Goal: Information Seeking & Learning: Learn about a topic

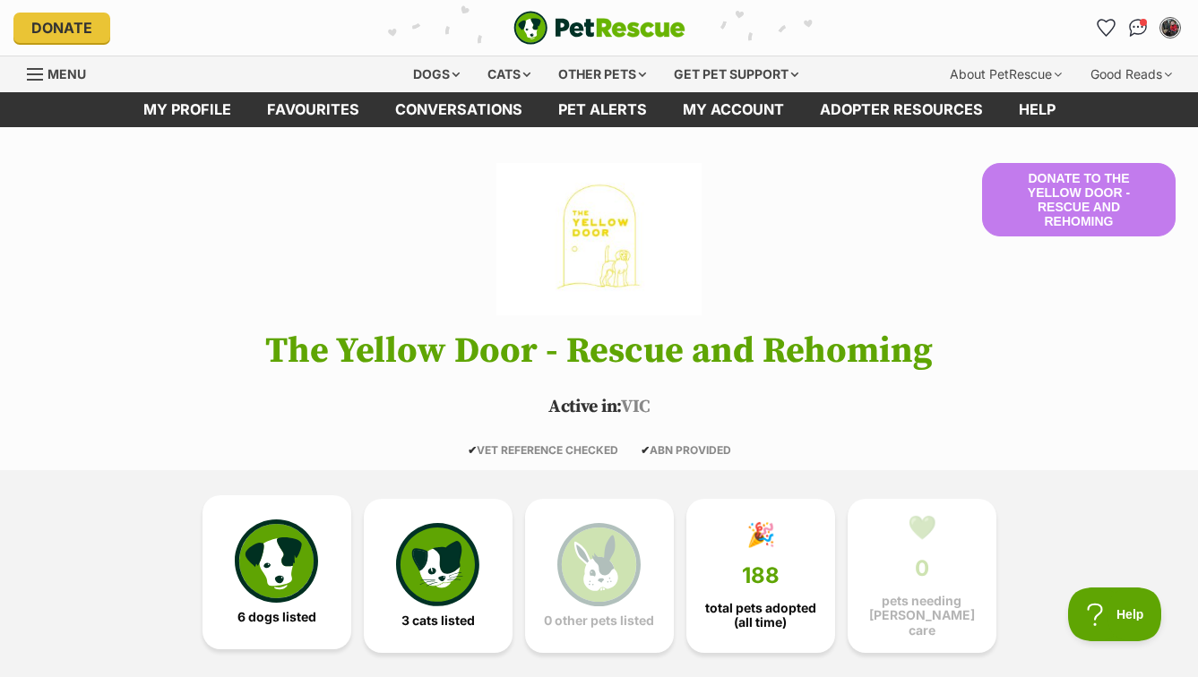
click at [291, 555] on img at bounding box center [276, 561] width 82 height 82
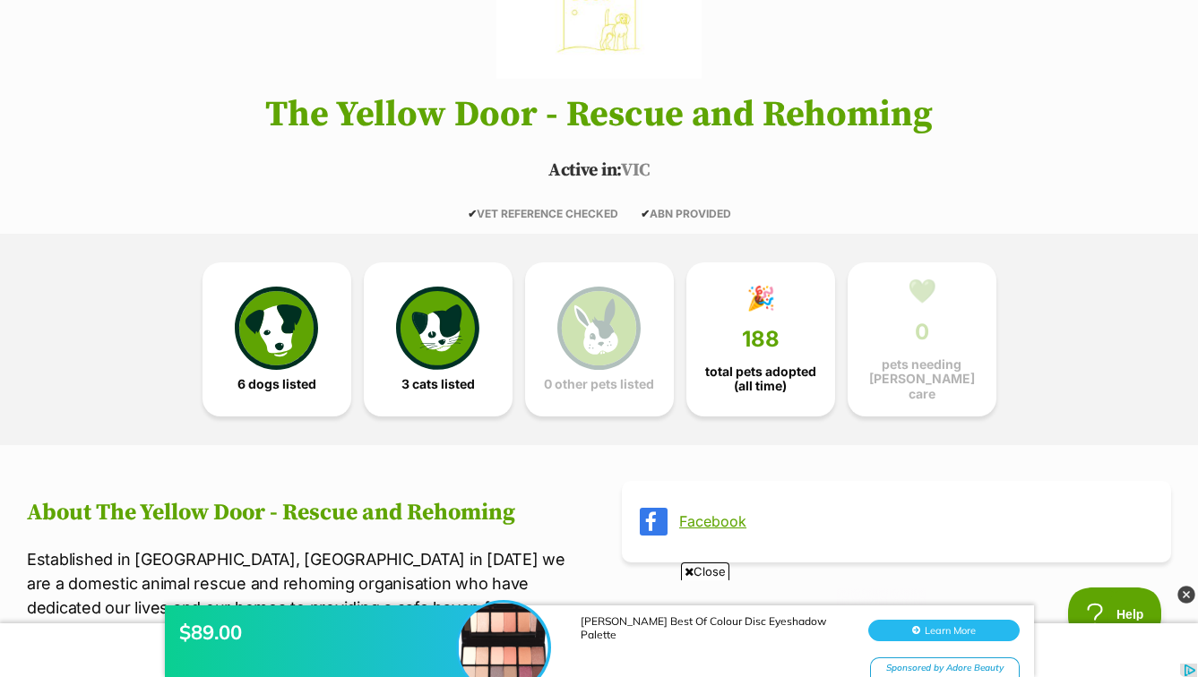
scroll to position [234, 0]
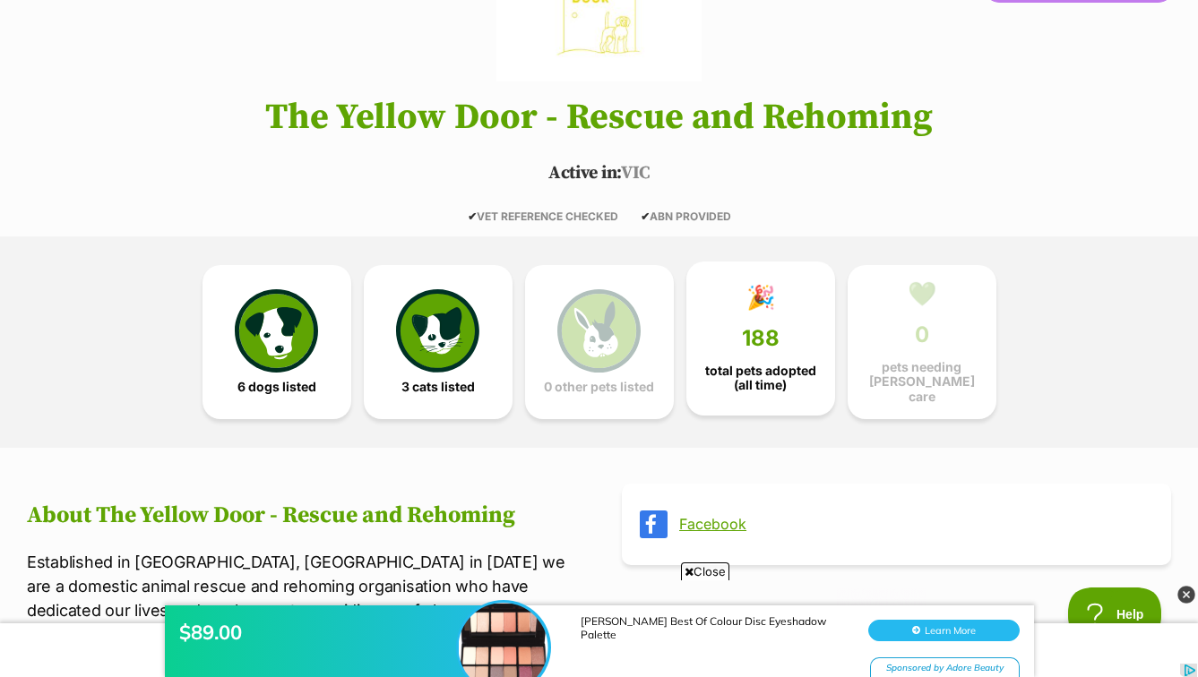
click at [781, 383] on span "total pets adopted (all time)" at bounding box center [761, 378] width 118 height 29
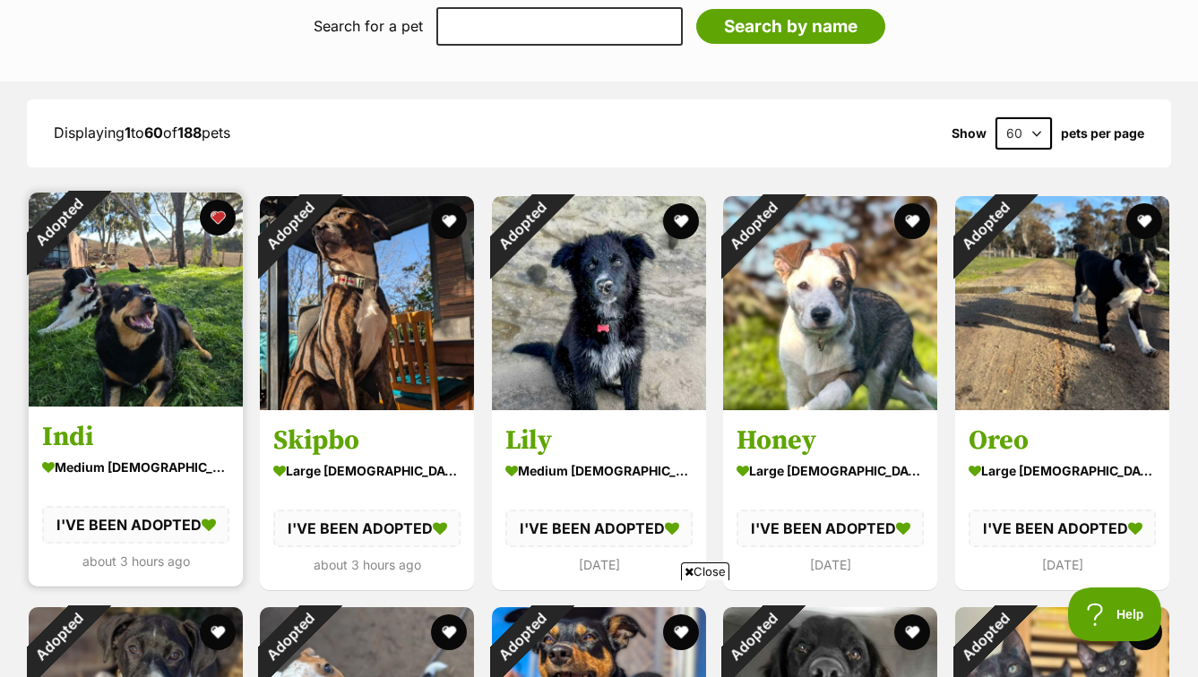
click at [134, 419] on h3 "Indi" at bounding box center [135, 436] width 187 height 34
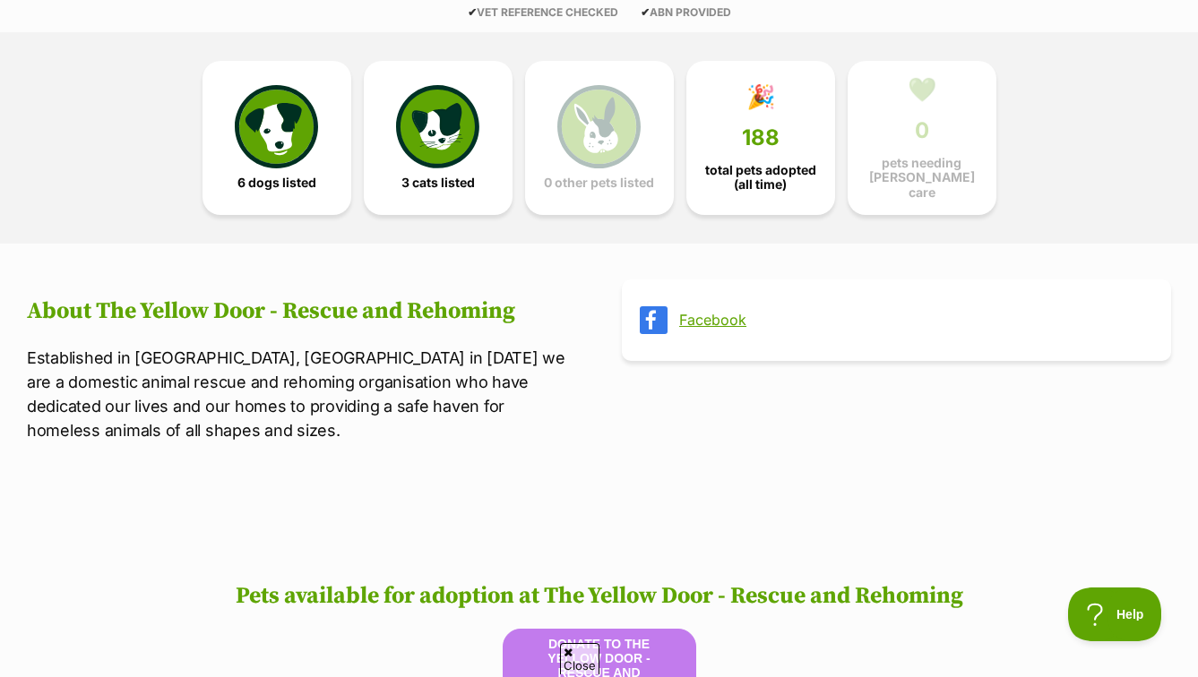
scroll to position [471, 0]
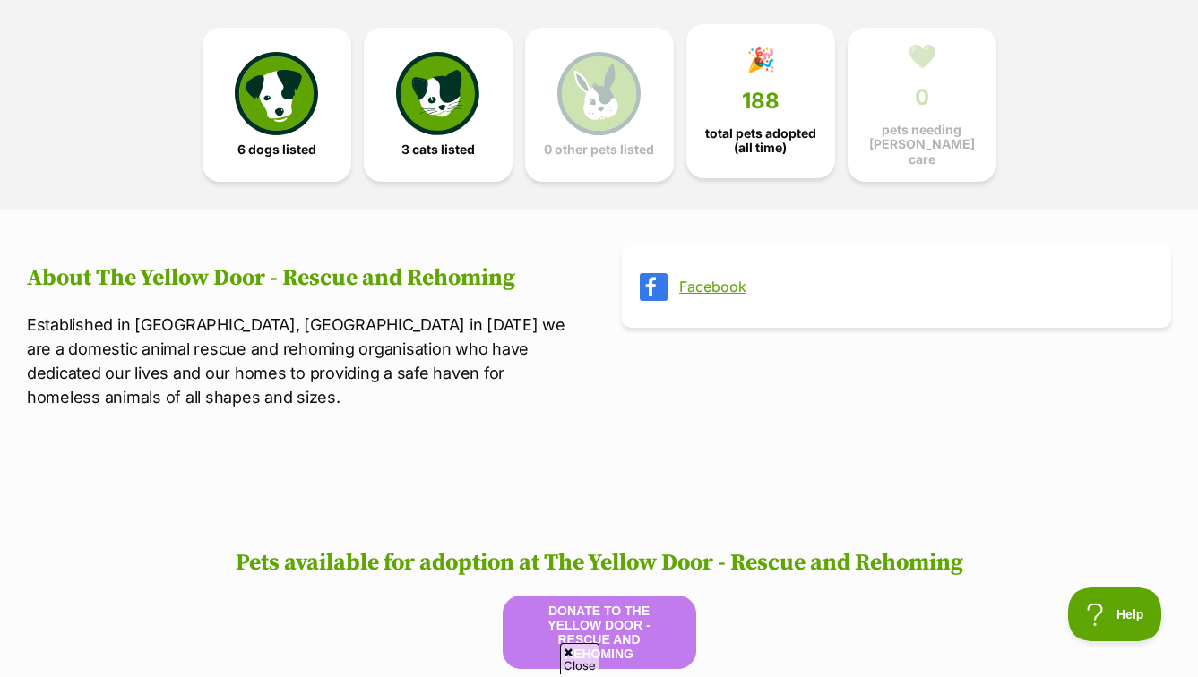
click at [749, 134] on span "total pets adopted (all time)" at bounding box center [761, 140] width 118 height 29
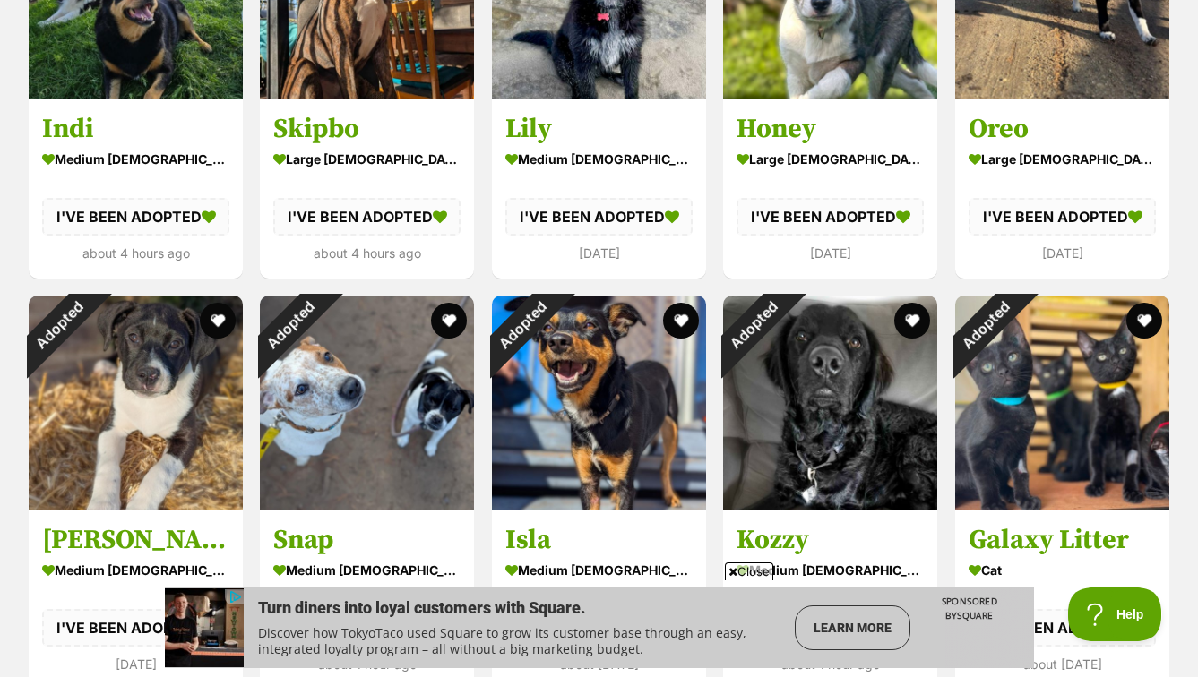
scroll to position [1558, 0]
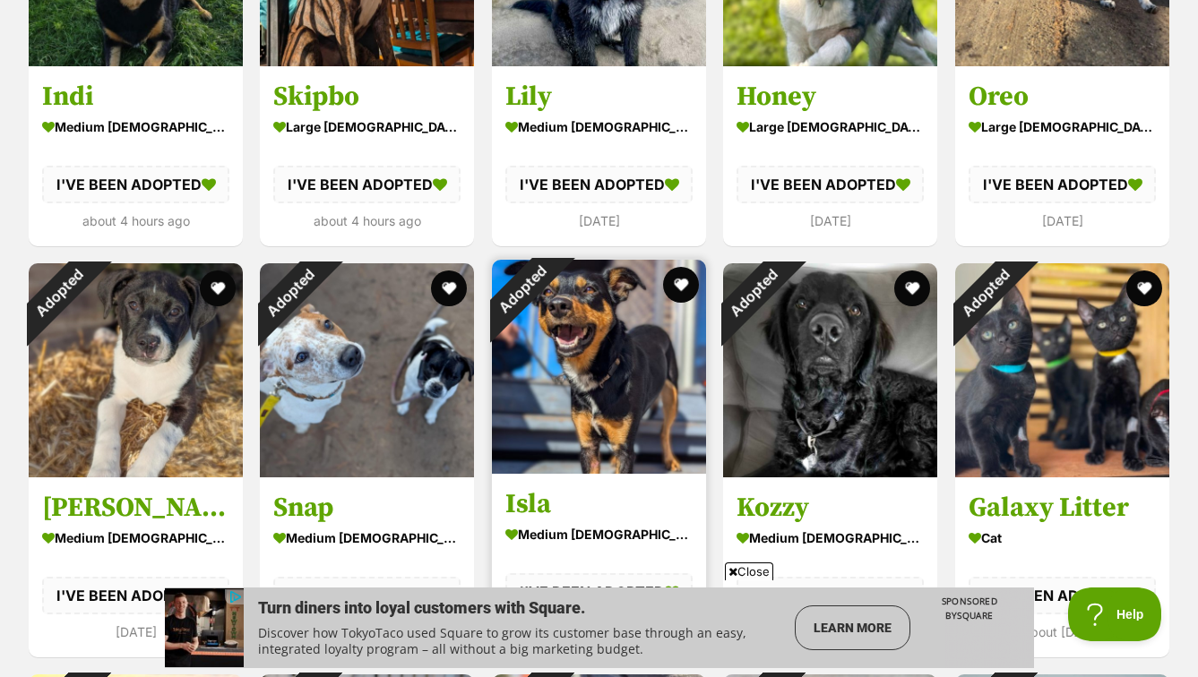
click at [644, 369] on img at bounding box center [599, 367] width 214 height 214
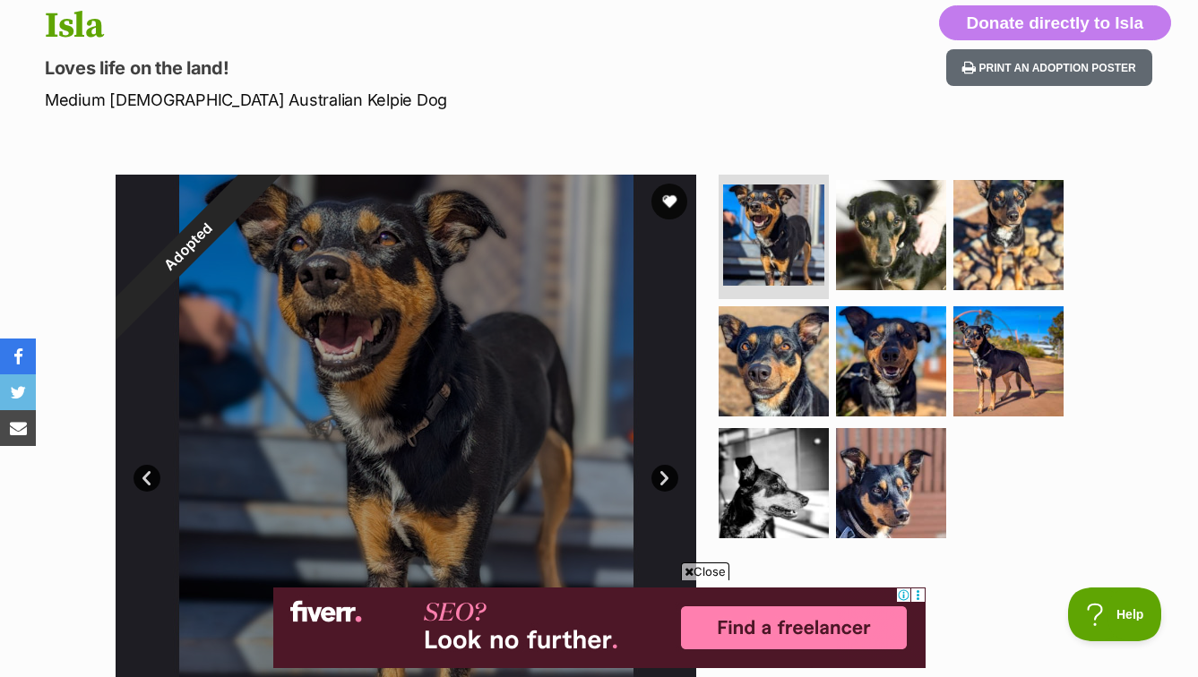
scroll to position [207, 0]
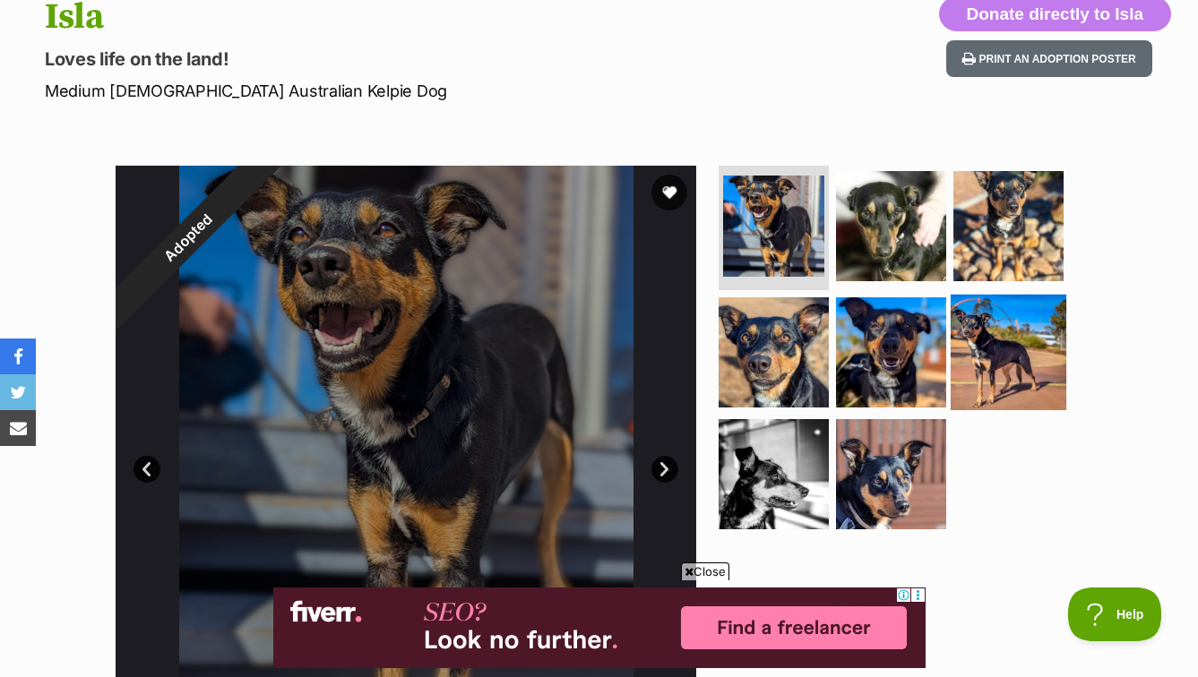
click at [966, 366] on img at bounding box center [1009, 353] width 116 height 116
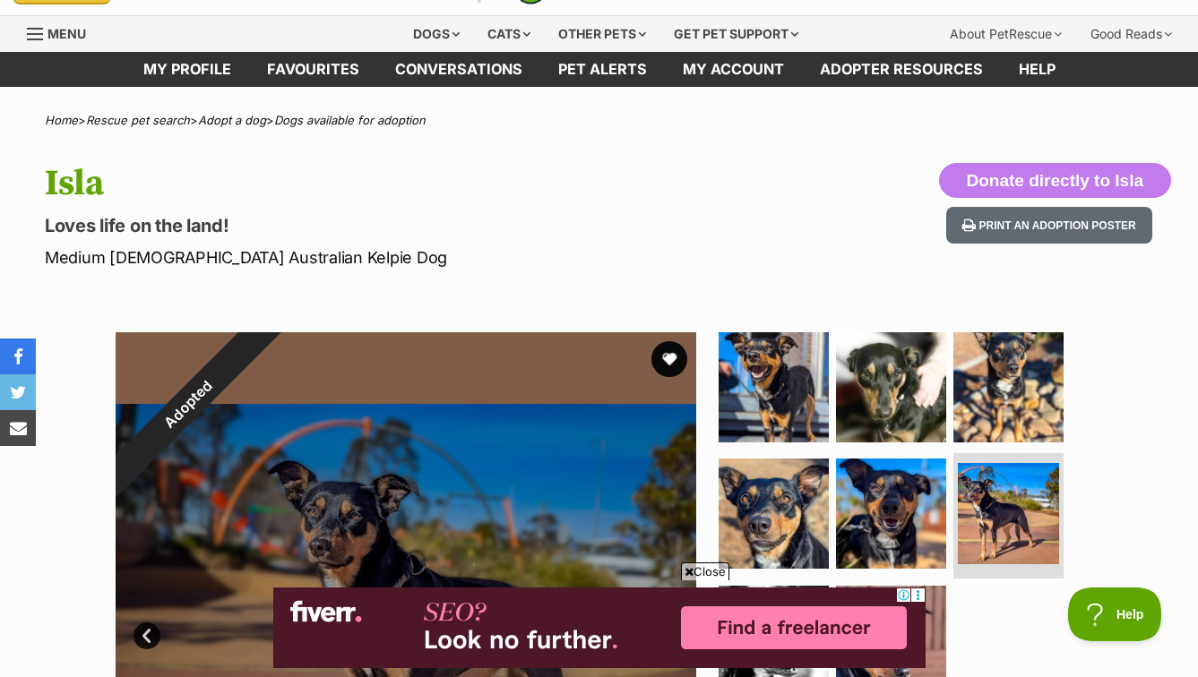
scroll to position [57, 0]
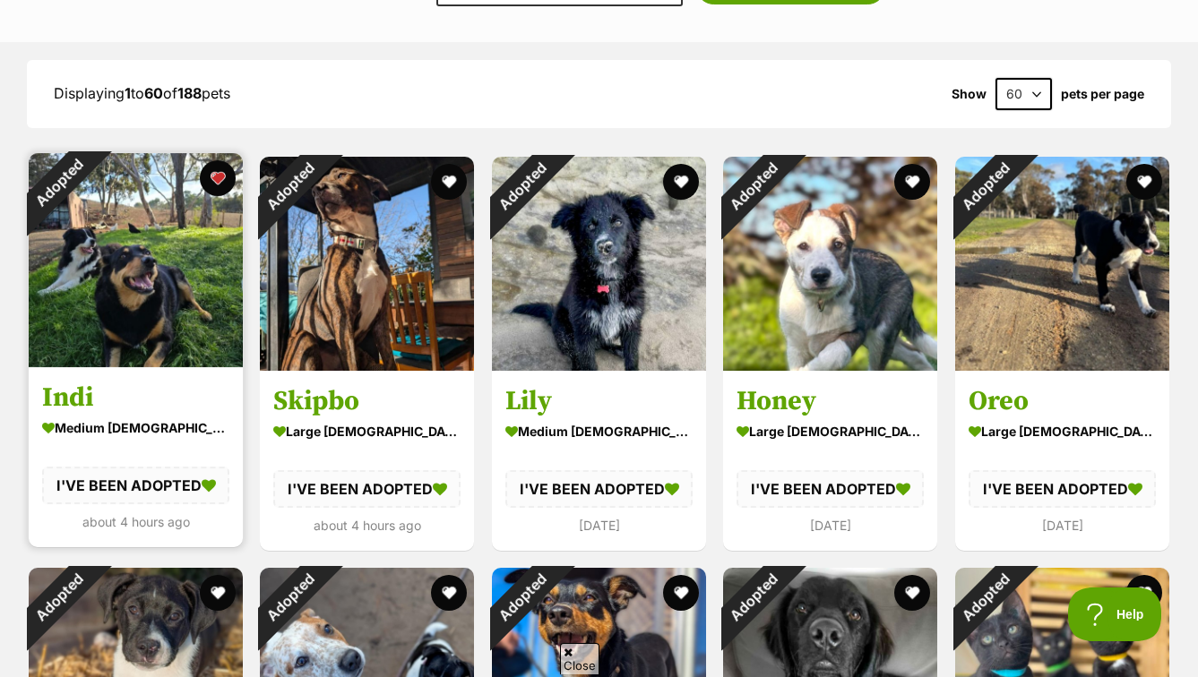
scroll to position [1229, 0]
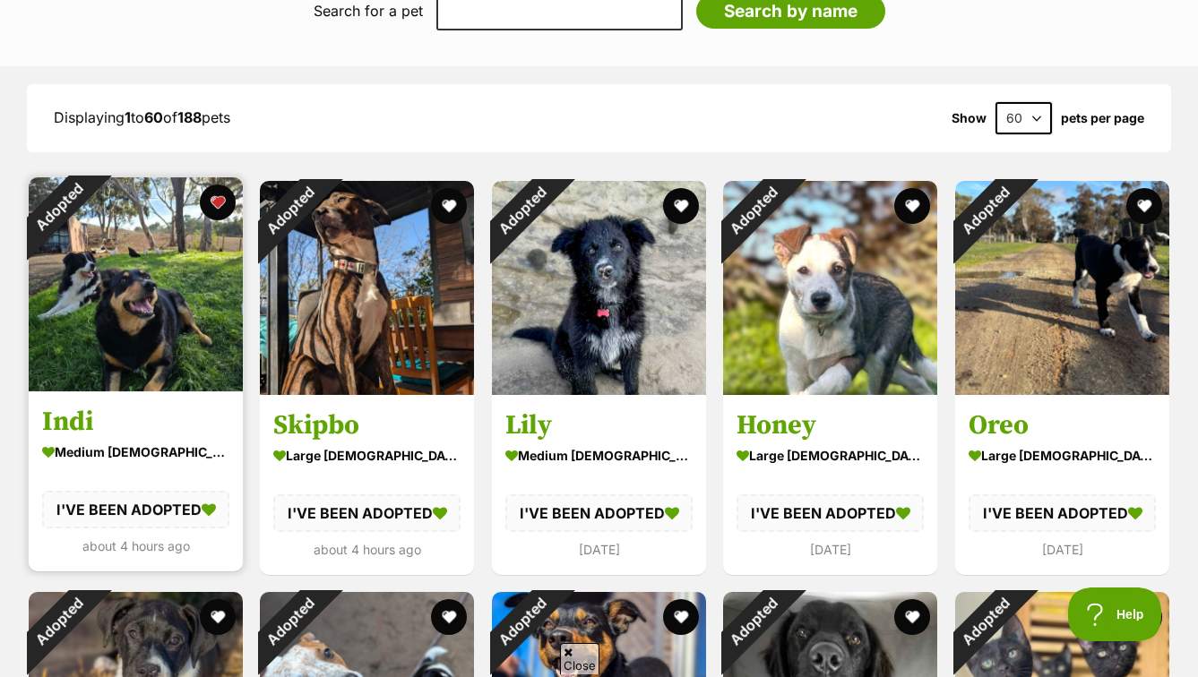
click at [134, 248] on img at bounding box center [136, 284] width 214 height 214
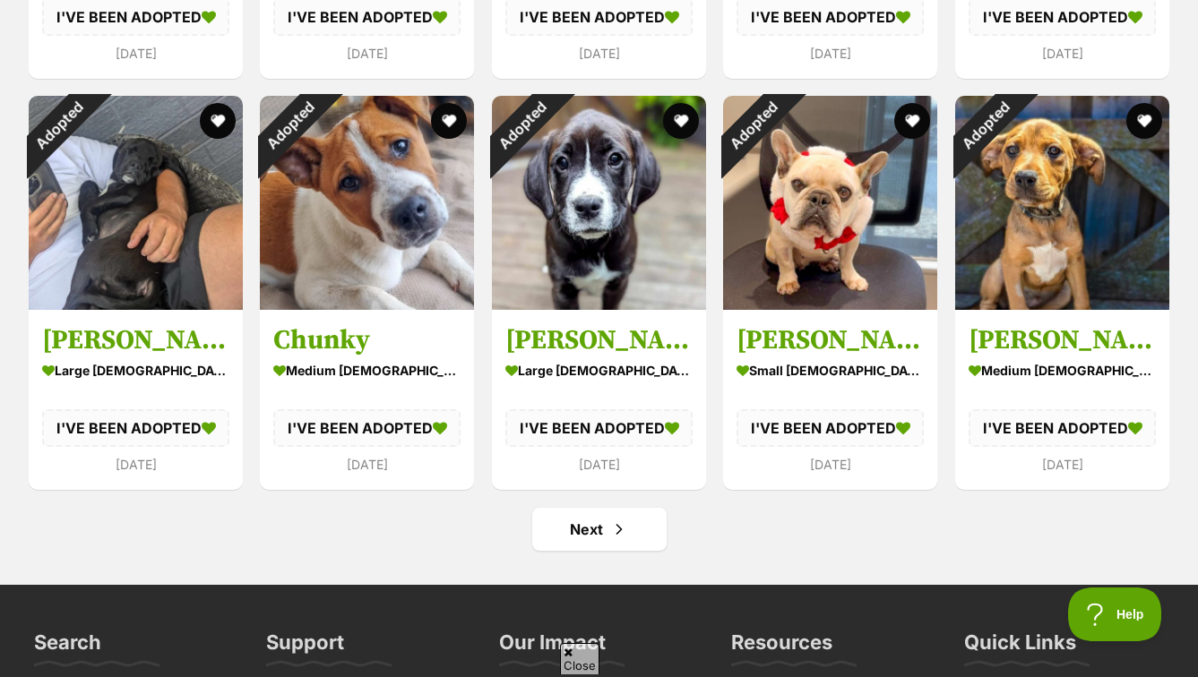
scroll to position [5858, 0]
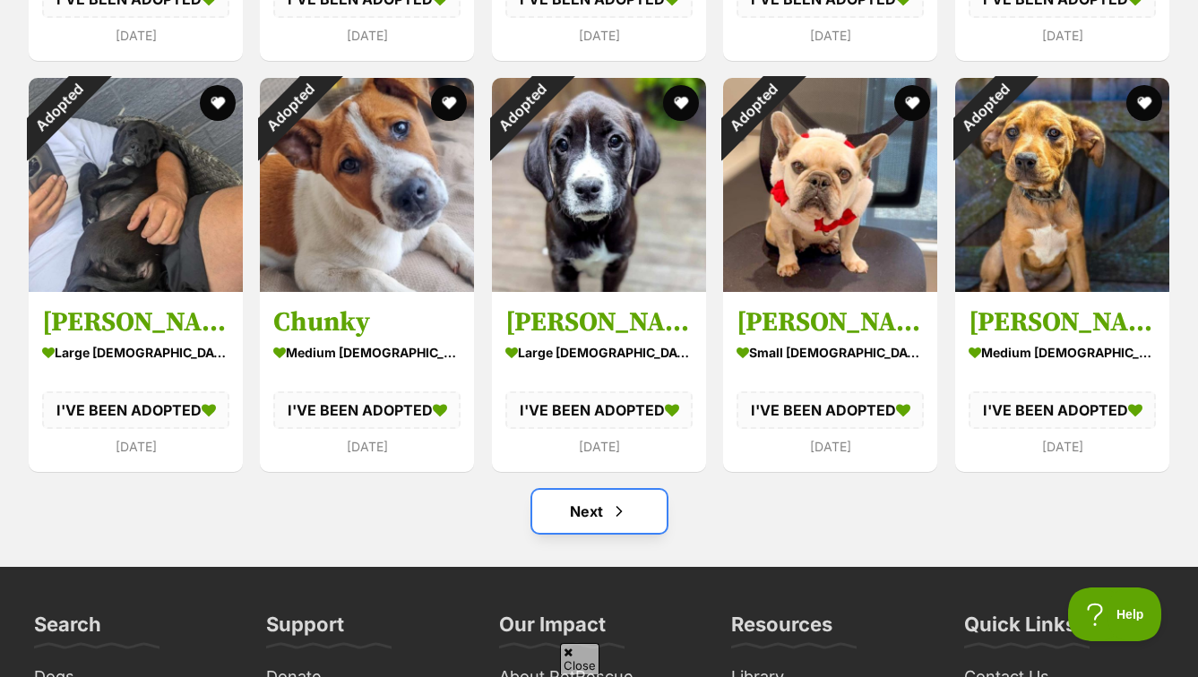
click at [604, 490] on link "Next" at bounding box center [599, 511] width 134 height 43
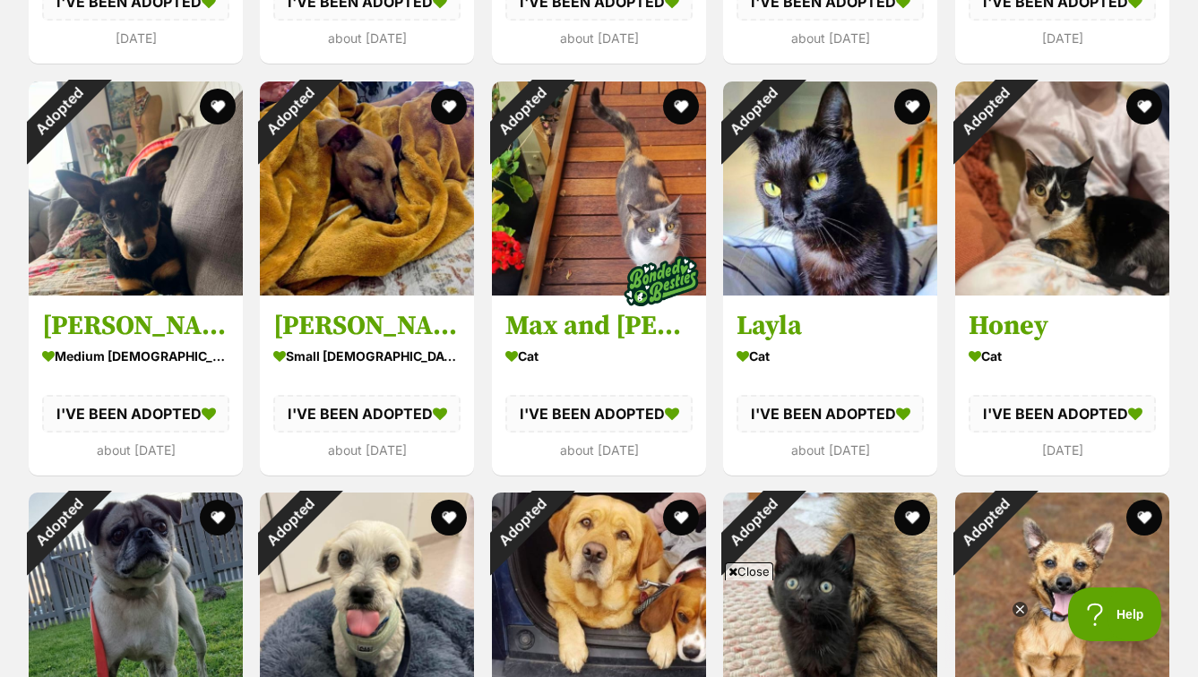
scroll to position [3385, 0]
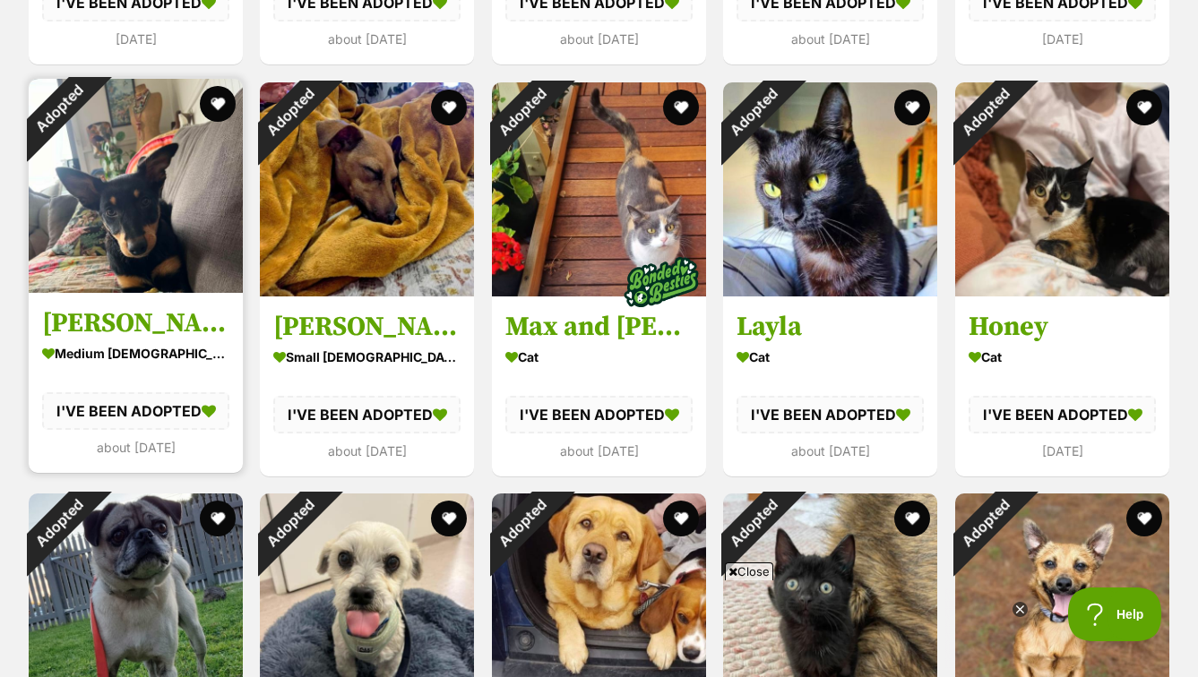
click at [46, 196] on img at bounding box center [136, 186] width 214 height 214
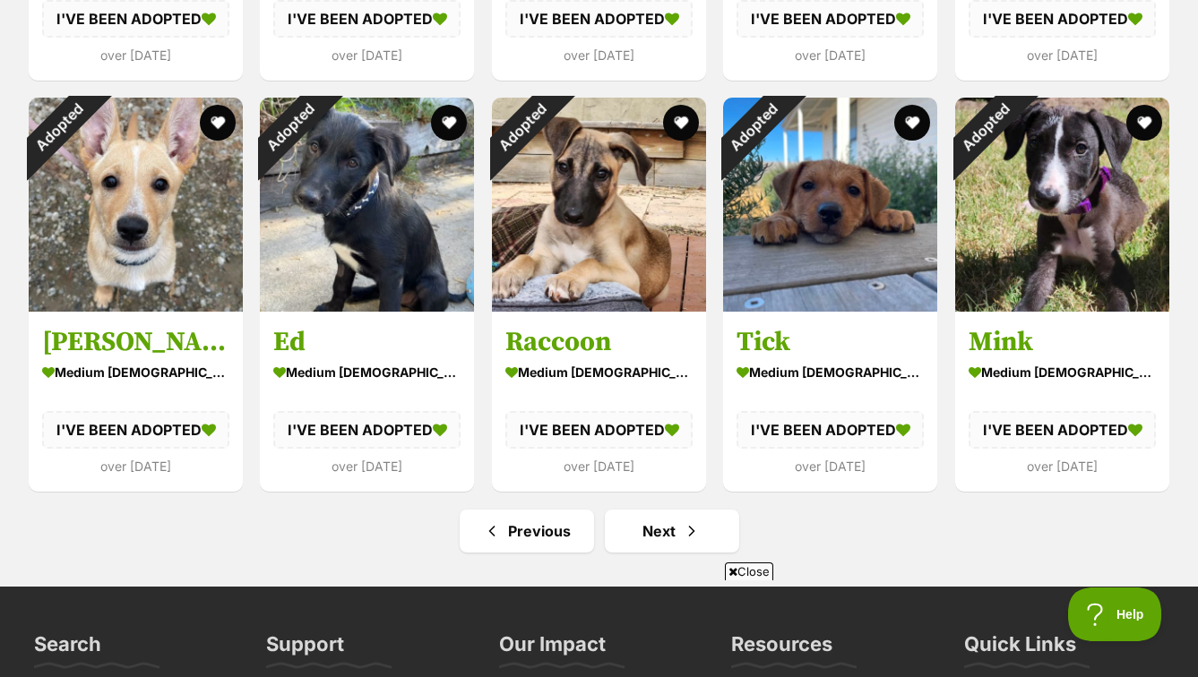
scroll to position [5840, 0]
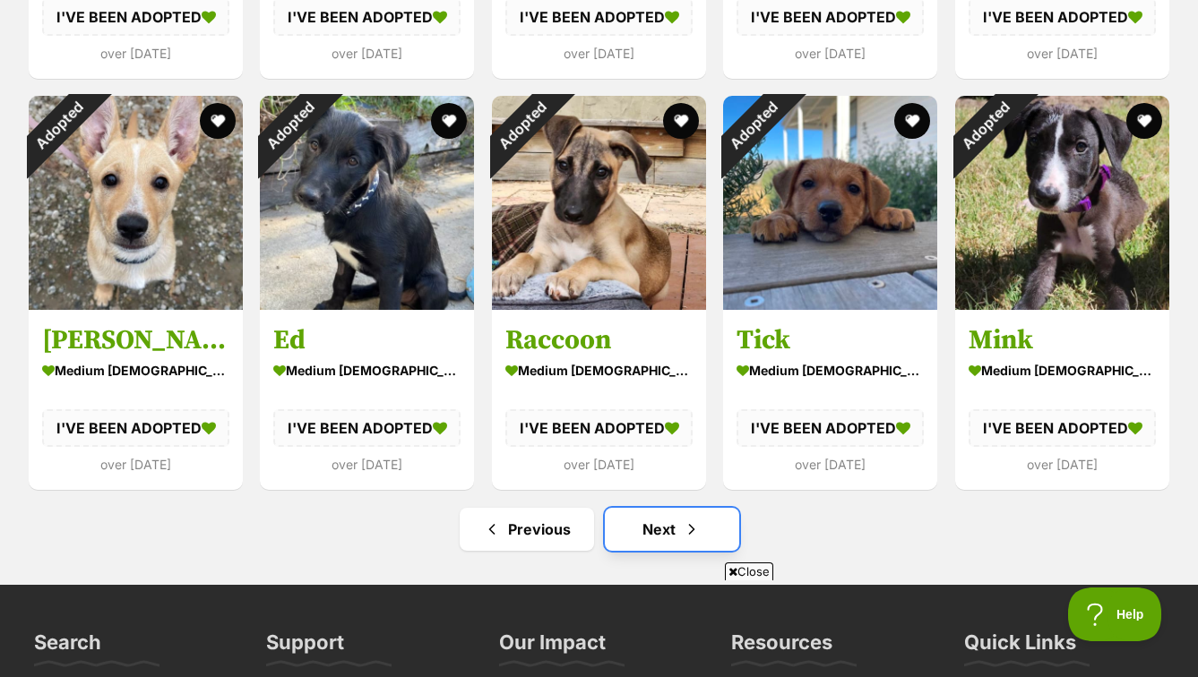
click at [683, 519] on span "Next page" at bounding box center [692, 530] width 18 height 22
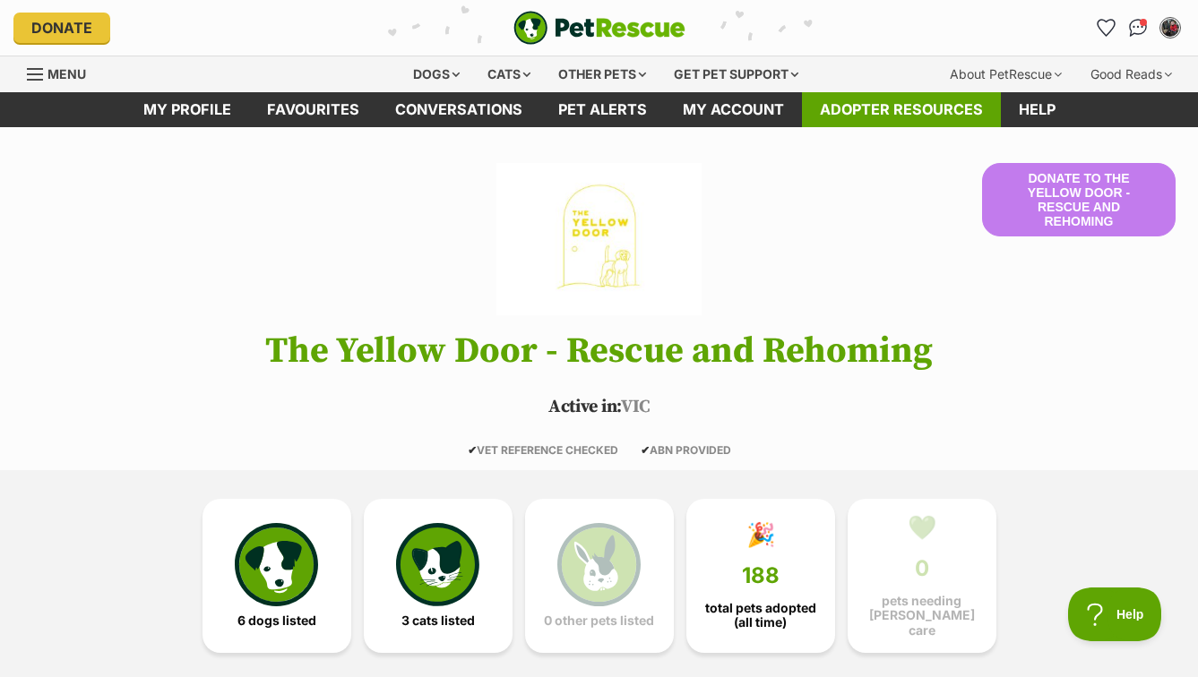
click at [925, 110] on link "Adopter resources" at bounding box center [901, 109] width 199 height 35
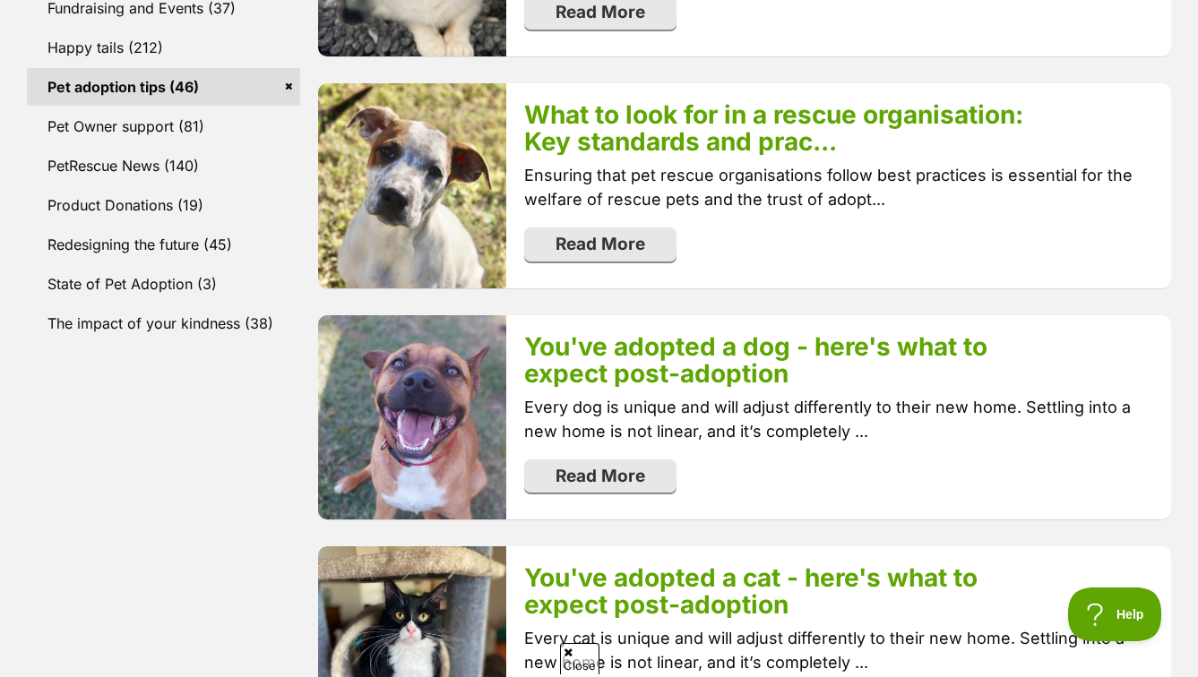
scroll to position [910, 0]
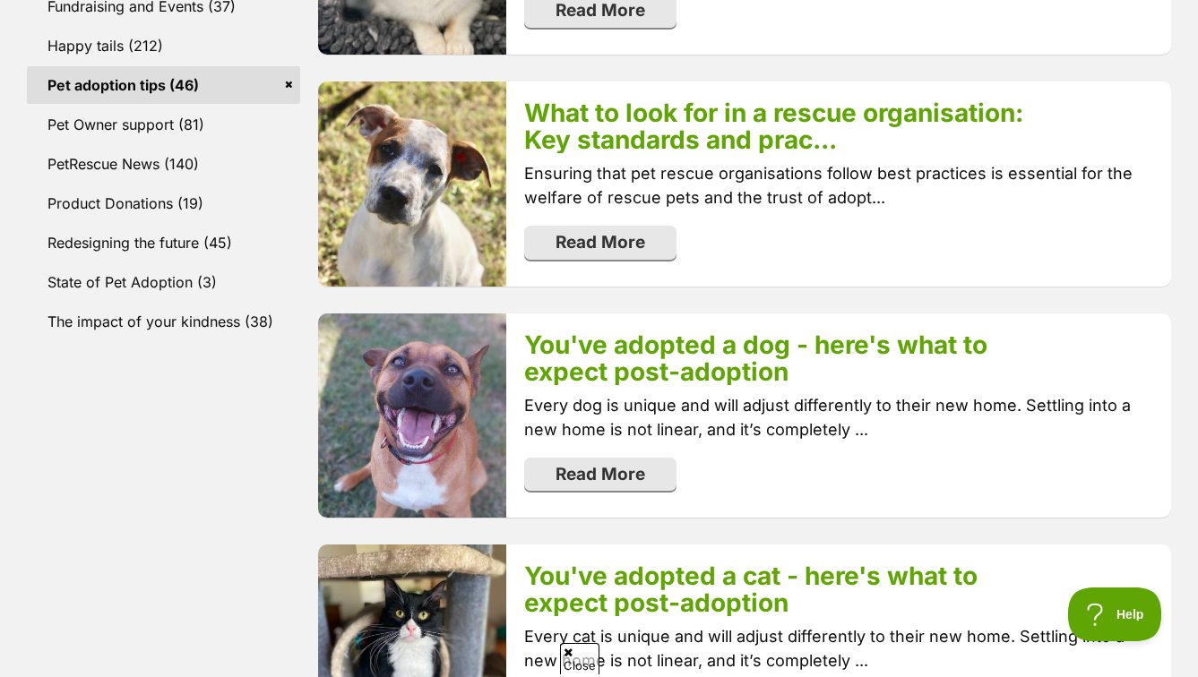
click at [573, 360] on link "You've adopted a dog - here's what to expect post-adoption" at bounding box center [755, 358] width 463 height 57
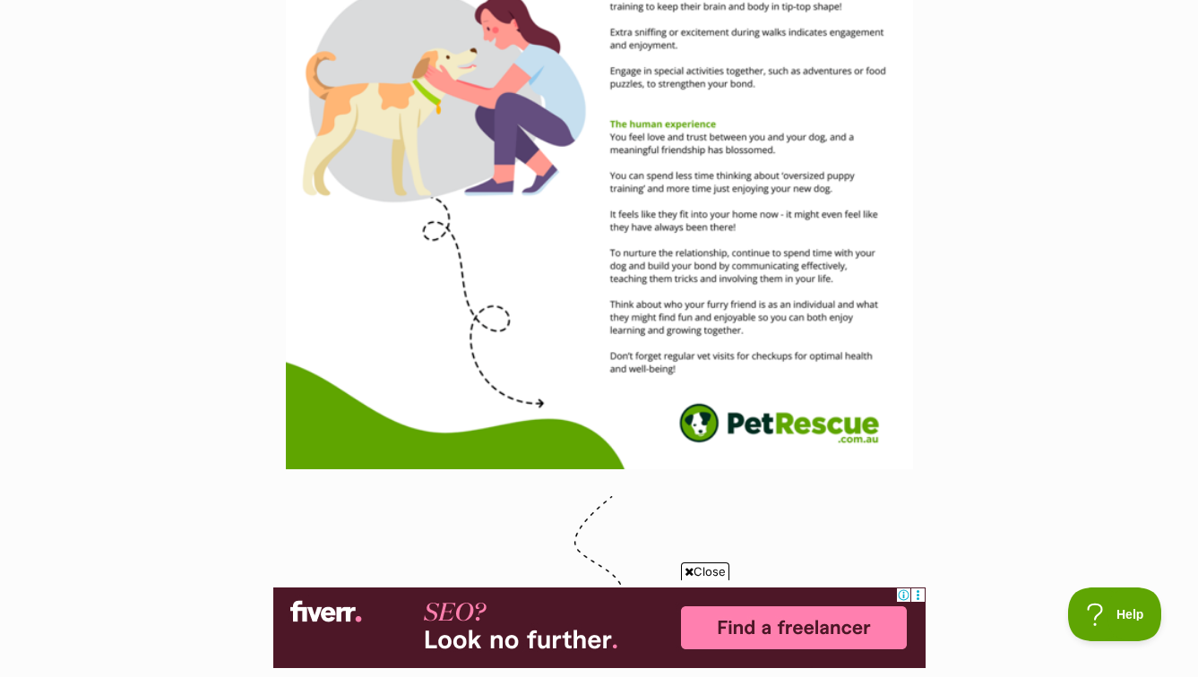
scroll to position [3271, 0]
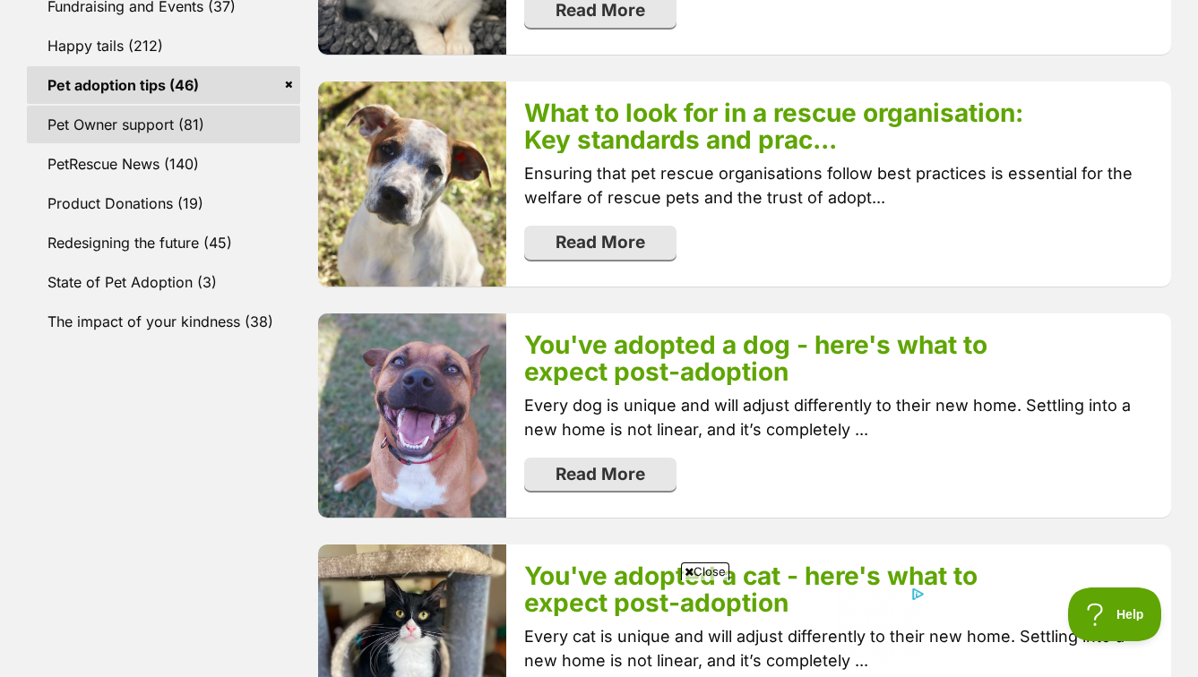
click at [65, 106] on link "Pet Owner support (81)" at bounding box center [163, 125] width 273 height 38
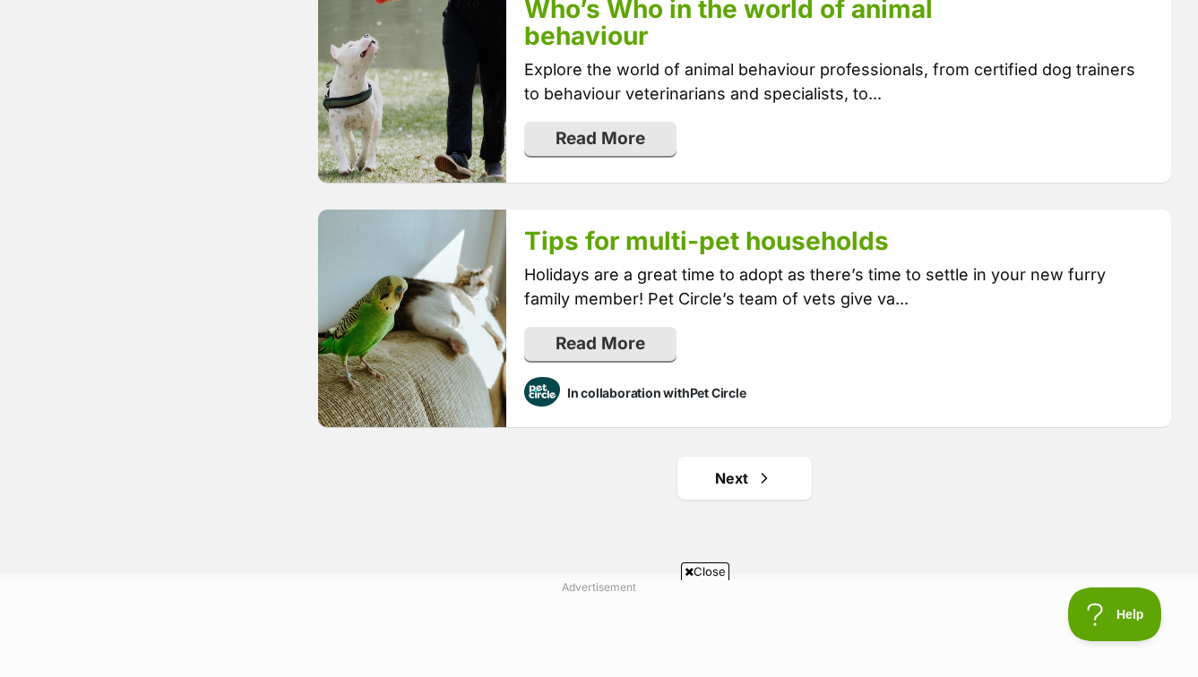
scroll to position [3571, 0]
click at [720, 456] on link "Next" at bounding box center [744, 477] width 134 height 43
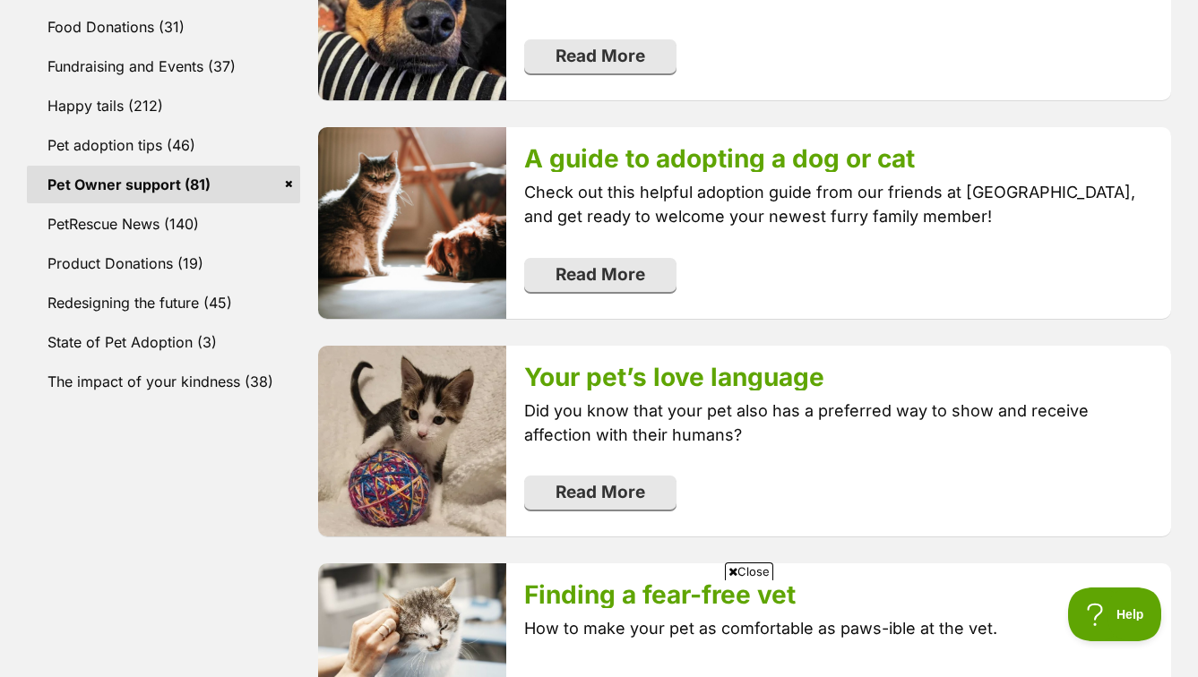
scroll to position [908, 0]
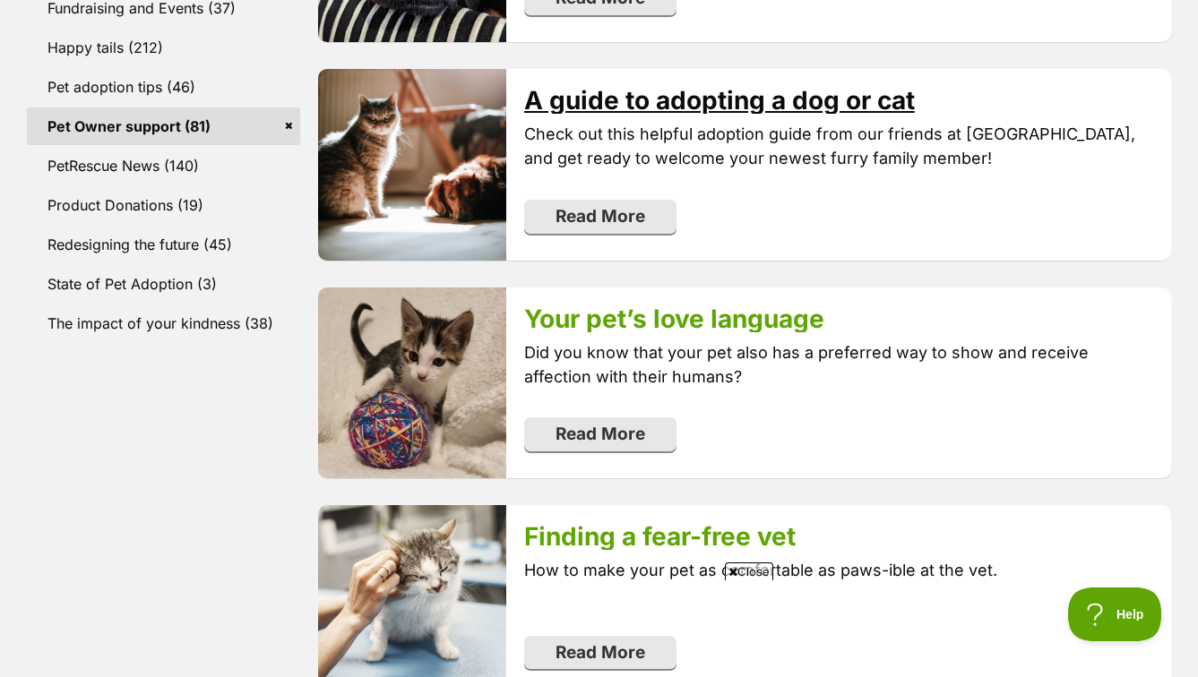
click at [679, 98] on link "A guide to adopting a dog or cat" at bounding box center [719, 100] width 391 height 30
